Goal: Check status

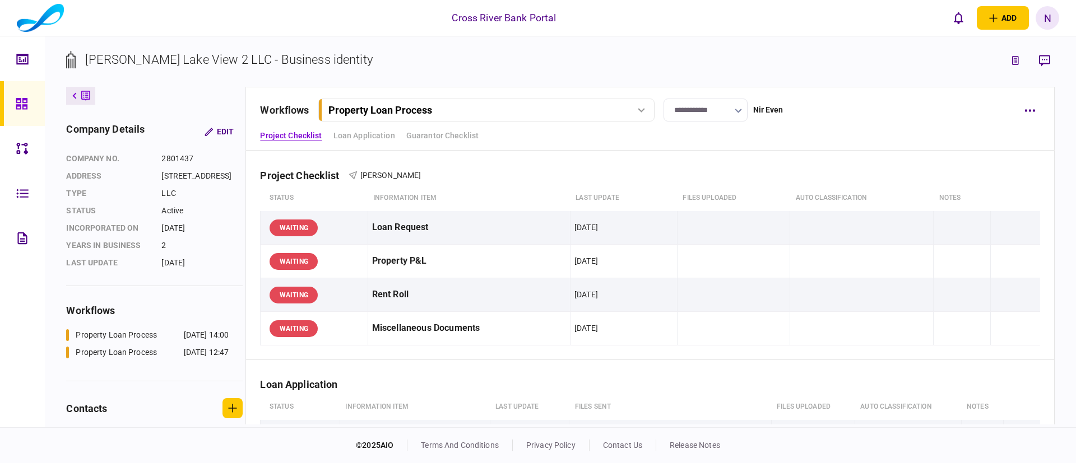
click at [876, 159] on div "Project Checklist [PERSON_NAME]" at bounding box center [649, 168] width 779 height 34
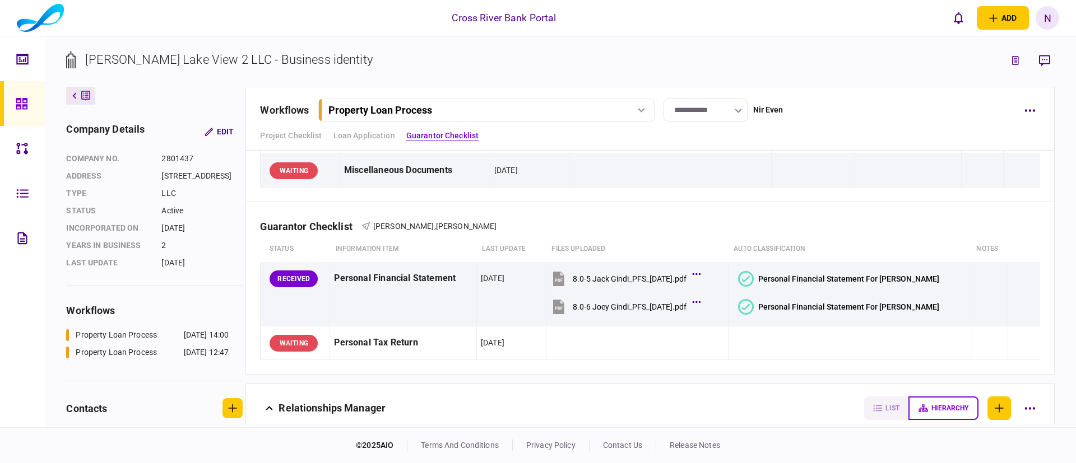
scroll to position [370, 0]
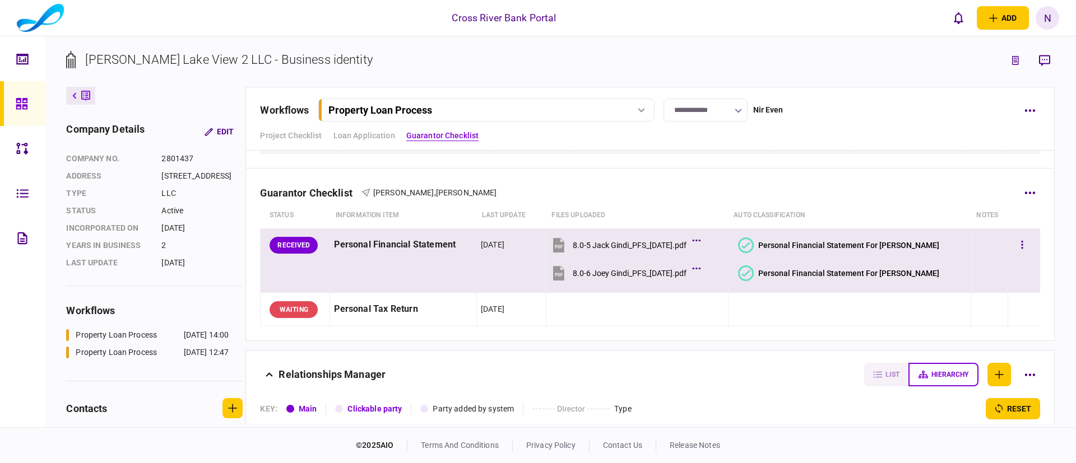
click at [754, 243] on icon at bounding box center [746, 246] width 16 height 16
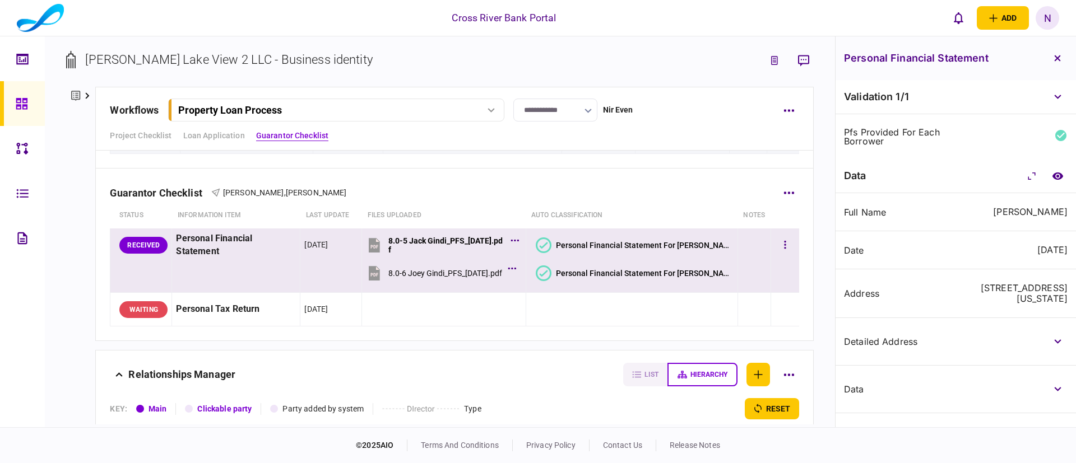
click at [551, 270] on icon at bounding box center [544, 274] width 16 height 16
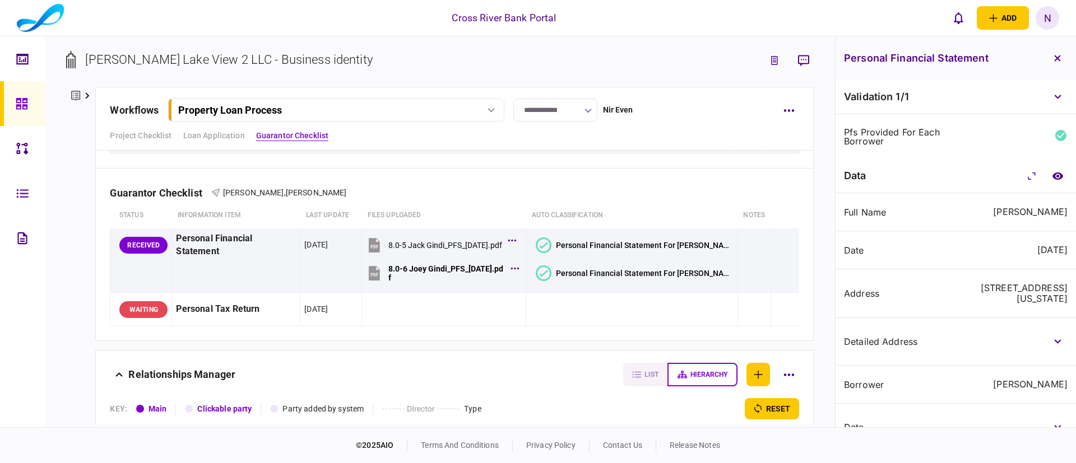
click at [806, 16] on div "Cross River Bank Portal add business identity individual identity N N Nir Even …" at bounding box center [538, 18] width 1076 height 36
click at [715, 192] on div "Guarantor Checklist [PERSON_NAME] , [PERSON_NAME]" at bounding box center [454, 186] width 689 height 34
click at [905, 133] on div "pfs provided for each borrower" at bounding box center [898, 137] width 108 height 18
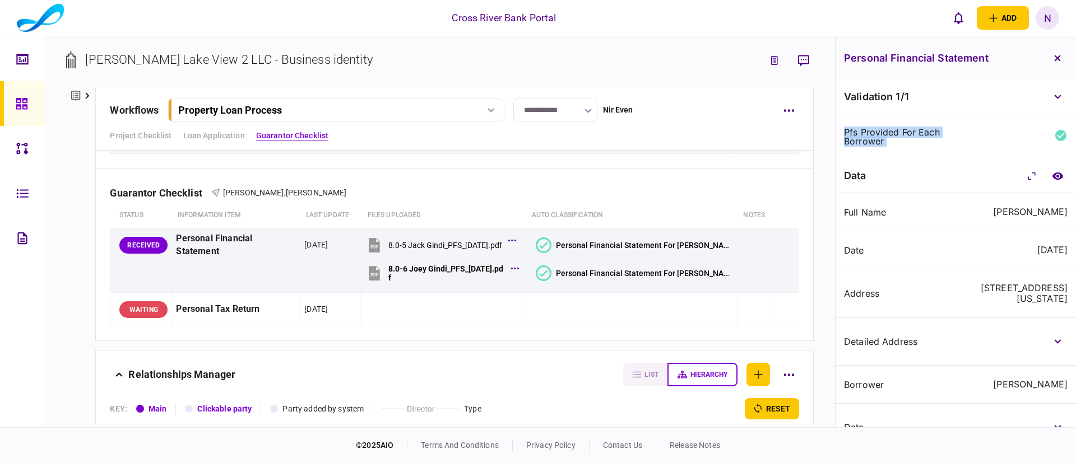
click at [905, 133] on div "pfs provided for each borrower" at bounding box center [898, 137] width 108 height 18
click at [856, 131] on div "pfs provided for each borrower" at bounding box center [898, 137] width 108 height 18
copy div "pfs provided for each borrower"
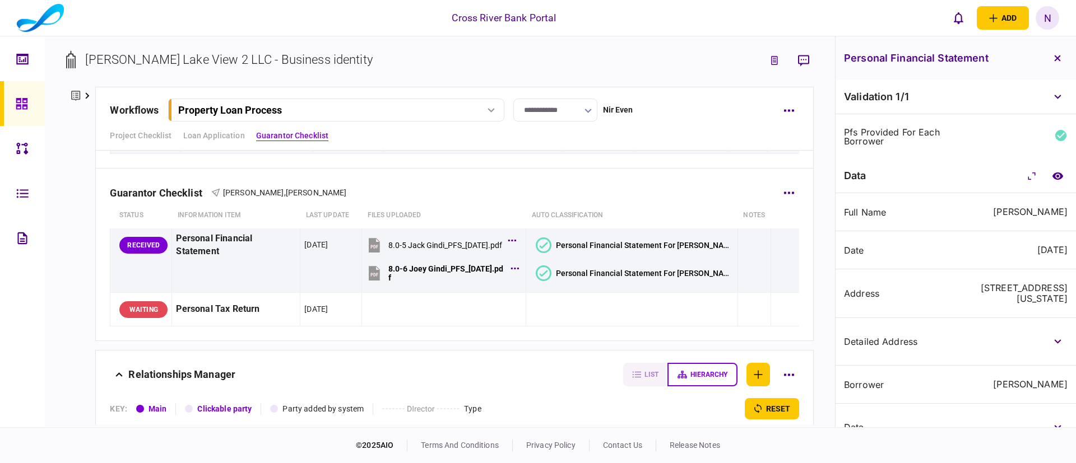
click at [700, 176] on div "Guarantor Checklist [PERSON_NAME] , [PERSON_NAME]" at bounding box center [454, 186] width 689 height 34
click at [484, 54] on section "[PERSON_NAME] Lake View 2 LLC - Business identity" at bounding box center [439, 68] width 747 height 36
click at [1060, 55] on icon "button" at bounding box center [1057, 58] width 7 height 7
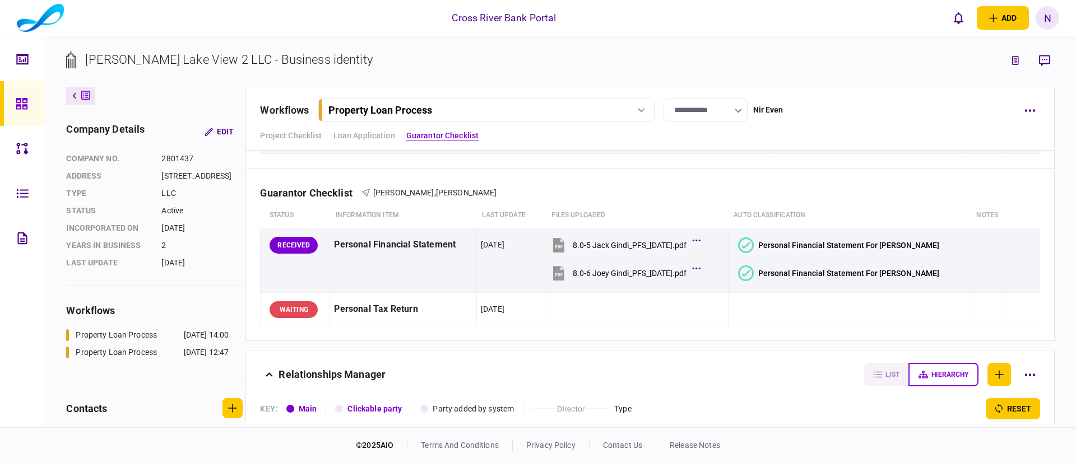
click at [689, 66] on section "[PERSON_NAME] Lake View 2 LLC - Business identity" at bounding box center [560, 68] width 988 height 36
